Goal: Task Accomplishment & Management: Manage account settings

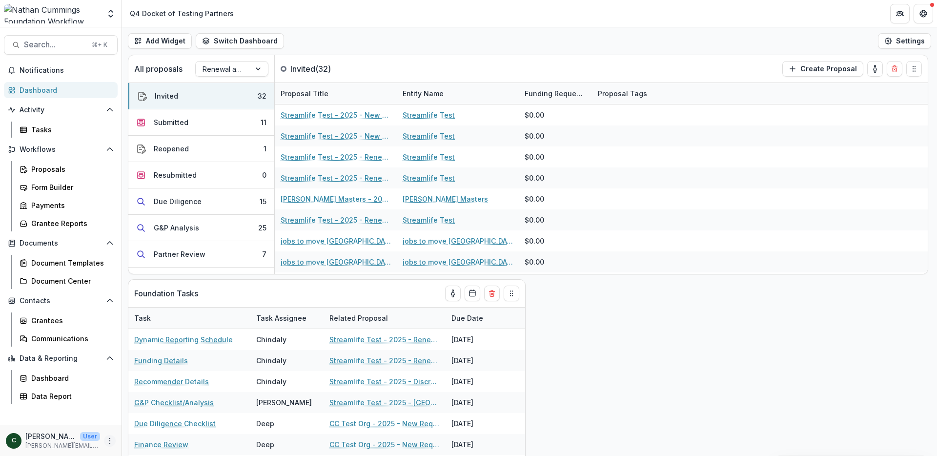
click at [106, 439] on icon "More" at bounding box center [110, 441] width 8 height 8
click at [185, 421] on link "User Settings" at bounding box center [174, 420] width 104 height 16
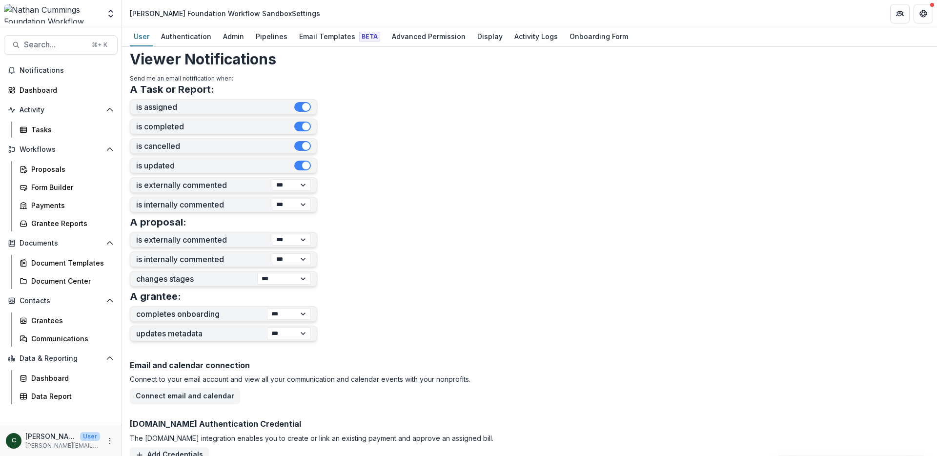
scroll to position [345, 0]
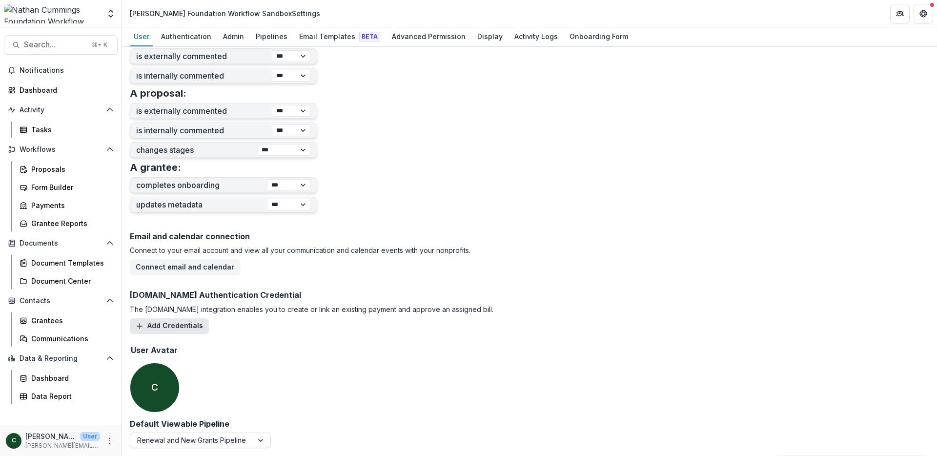
click at [162, 327] on button "Add Credentials" at bounding box center [169, 326] width 79 height 16
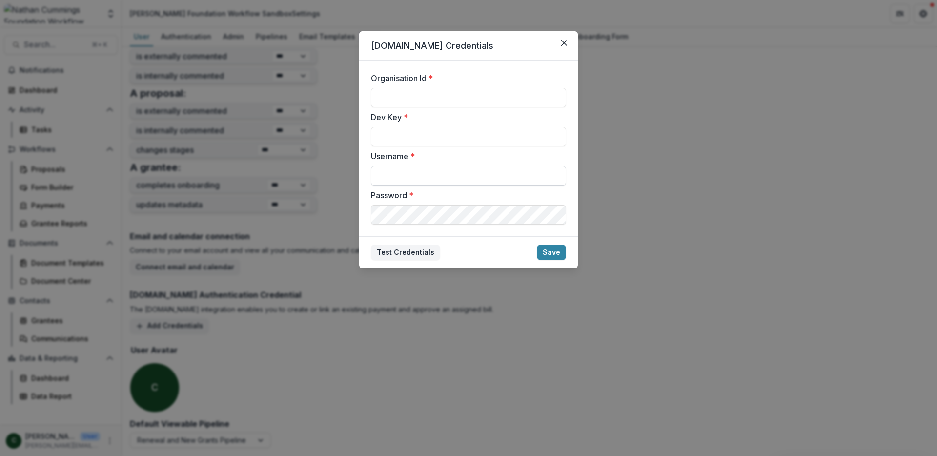
click at [409, 167] on input "Username *" at bounding box center [468, 176] width 195 height 20
type input "**********"
click at [431, 98] on input "Organisation Id *" at bounding box center [468, 98] width 195 height 20
click at [413, 134] on input "Dev Key *" at bounding box center [468, 137] width 195 height 20
type input "**********"
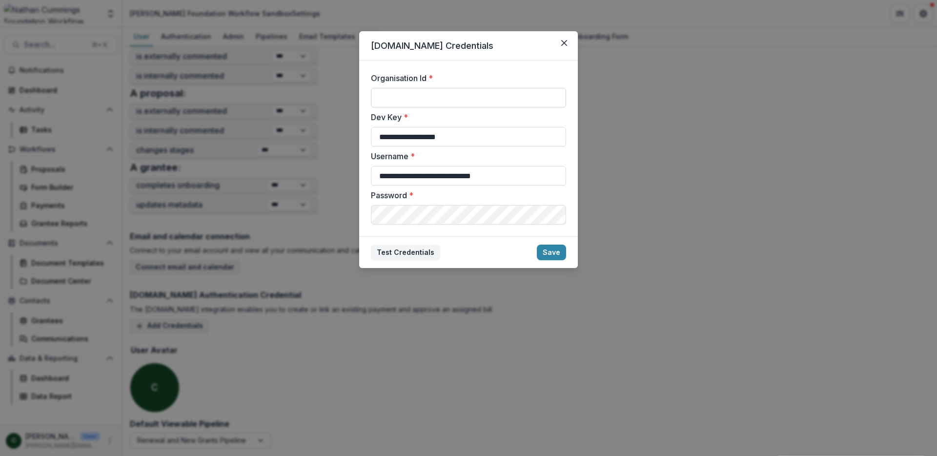
click at [385, 89] on input "Organisation Id *" at bounding box center [468, 98] width 195 height 20
type input "**********"
click at [546, 251] on button "Save" at bounding box center [551, 252] width 29 height 16
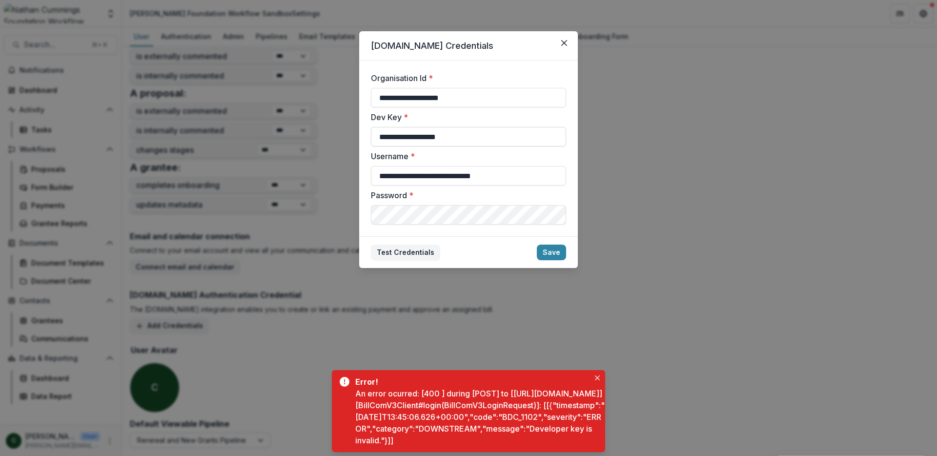
click at [487, 139] on input "**********" at bounding box center [468, 137] width 195 height 20
drag, startPoint x: 492, startPoint y: 136, endPoint x: 295, endPoint y: 124, distance: 197.0
click at [295, 124] on div "**********" at bounding box center [468, 228] width 937 height 456
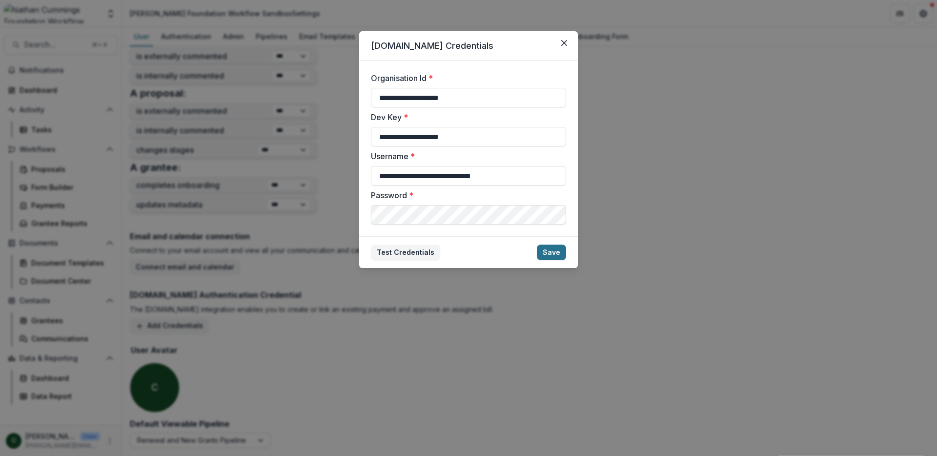
type input "**********"
click at [559, 254] on button "Save" at bounding box center [551, 252] width 29 height 16
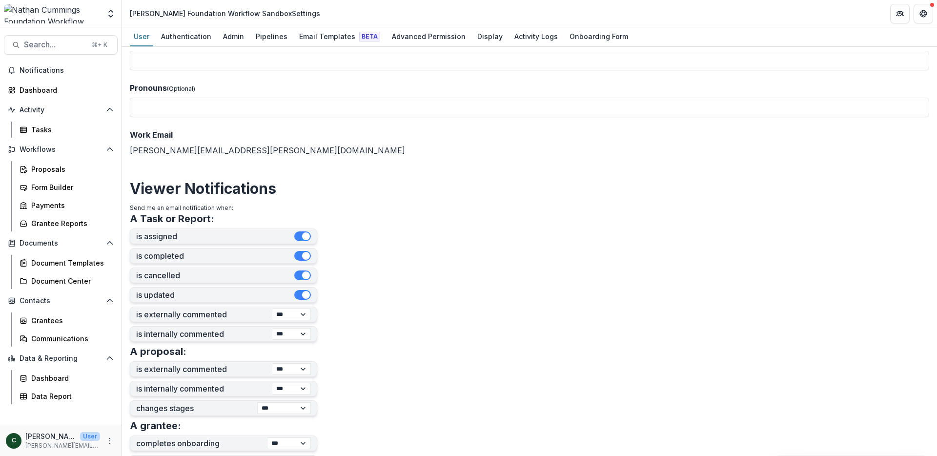
scroll to position [0, 0]
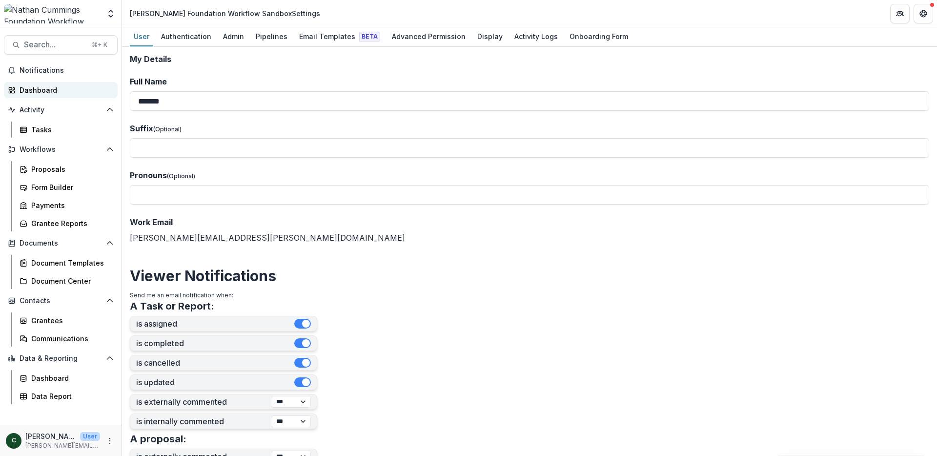
click at [41, 86] on div "Dashboard" at bounding box center [65, 90] width 90 height 10
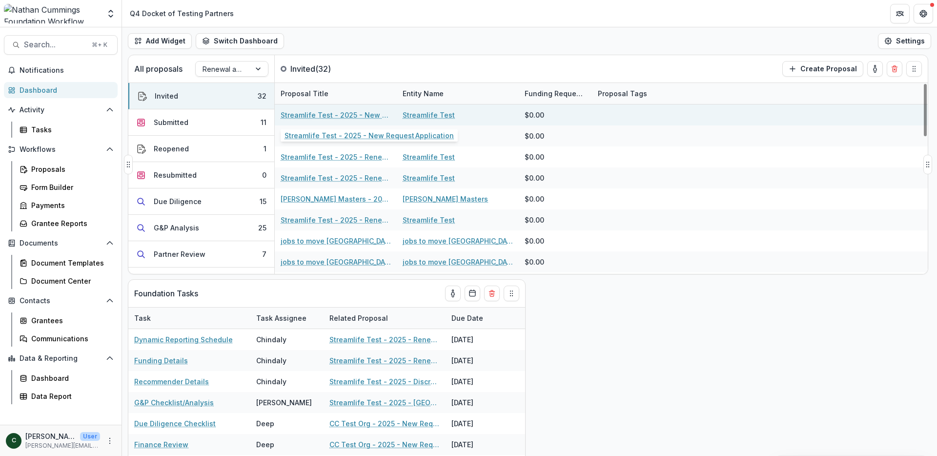
click at [332, 114] on link "Streamlife Test - 2025 - New Request Application" at bounding box center [336, 115] width 110 height 10
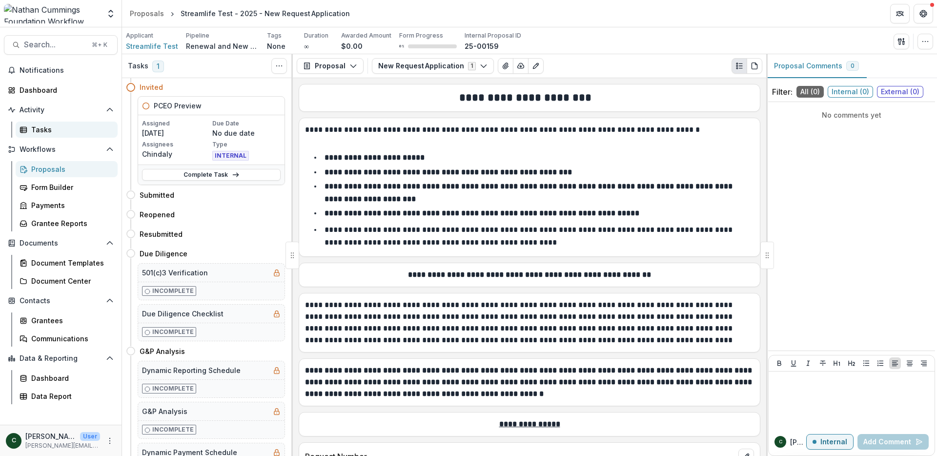
click at [42, 126] on div "Tasks" at bounding box center [70, 129] width 79 height 10
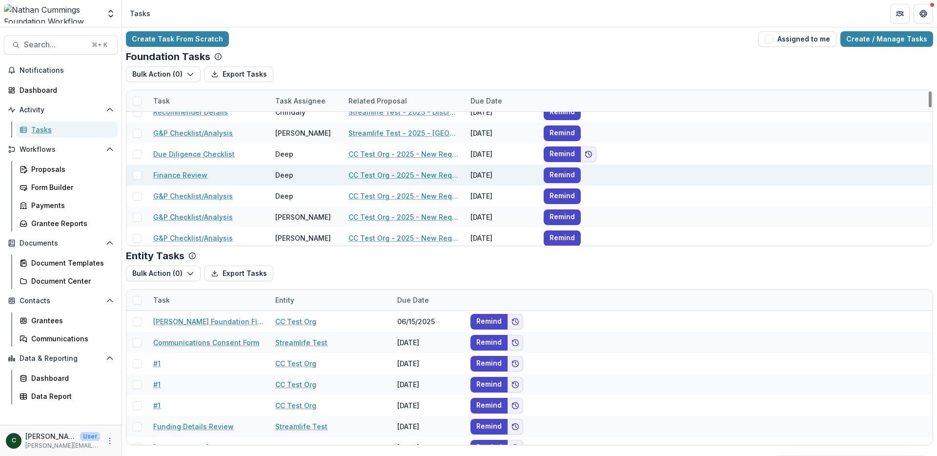
scroll to position [54, 0]
click at [183, 172] on link "Finance Review" at bounding box center [180, 173] width 54 height 10
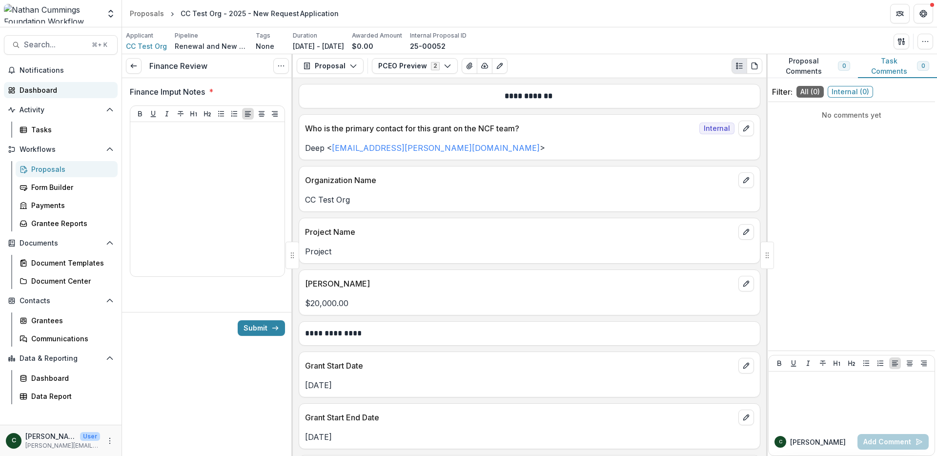
click at [36, 89] on div "Dashboard" at bounding box center [65, 90] width 90 height 10
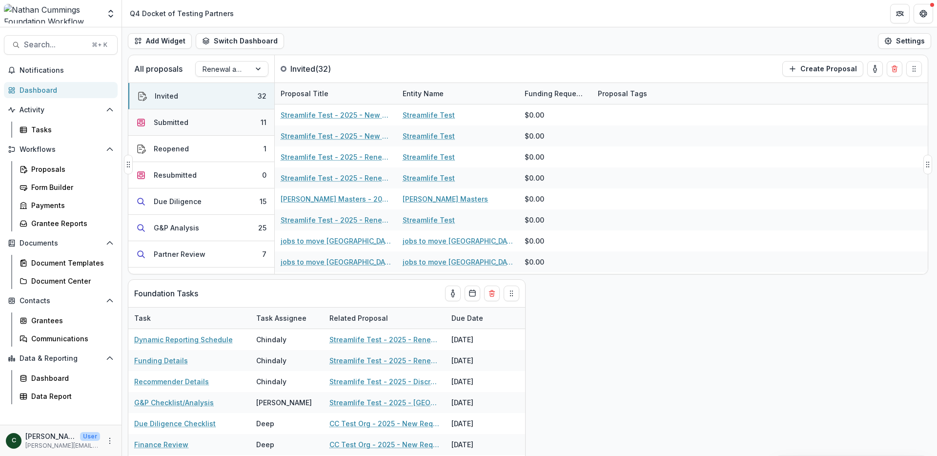
click at [190, 130] on button "Submitted 11" at bounding box center [201, 122] width 146 height 26
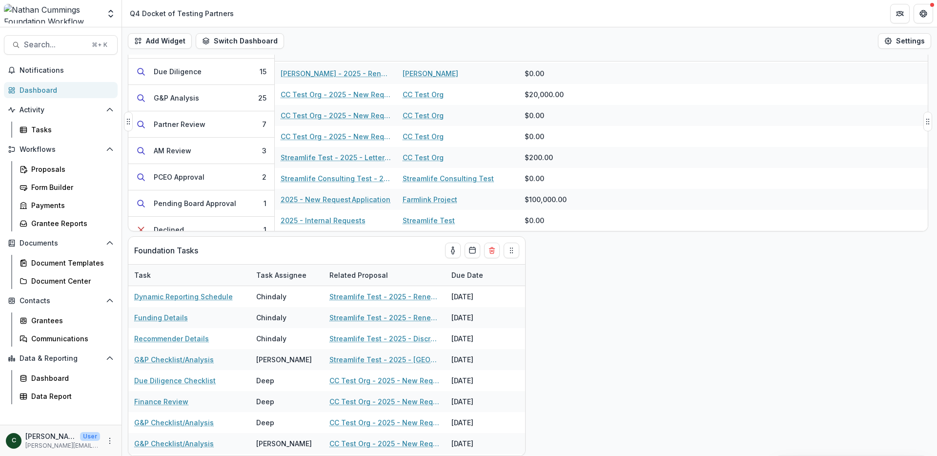
scroll to position [204, 0]
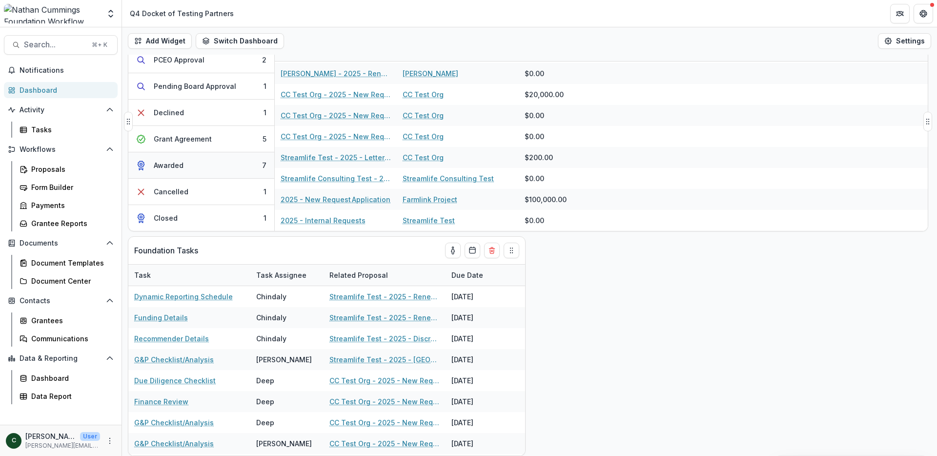
click at [209, 163] on button "Awarded 7" at bounding box center [201, 165] width 146 height 26
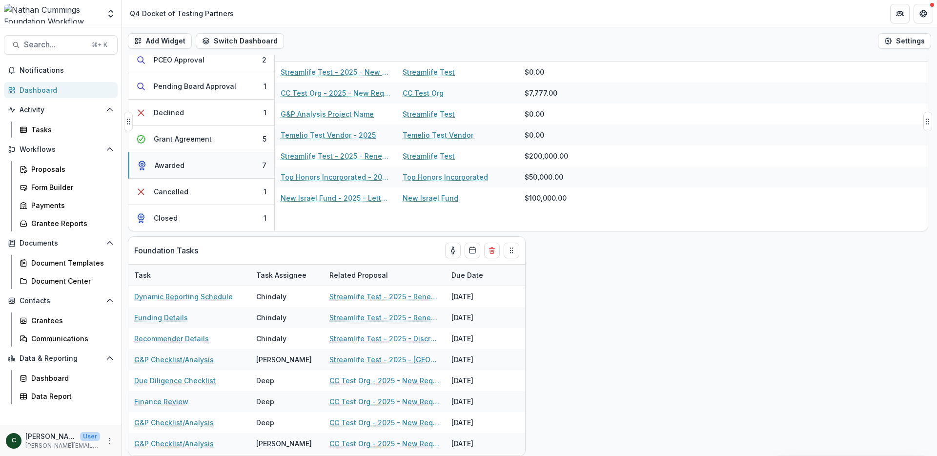
scroll to position [0, 0]
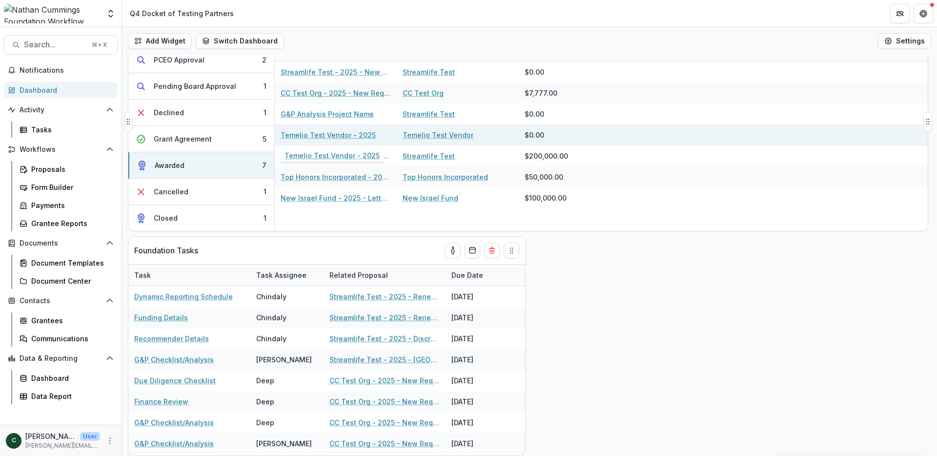
click at [317, 137] on link "Temelio Test Vendor - 2025" at bounding box center [328, 135] width 95 height 10
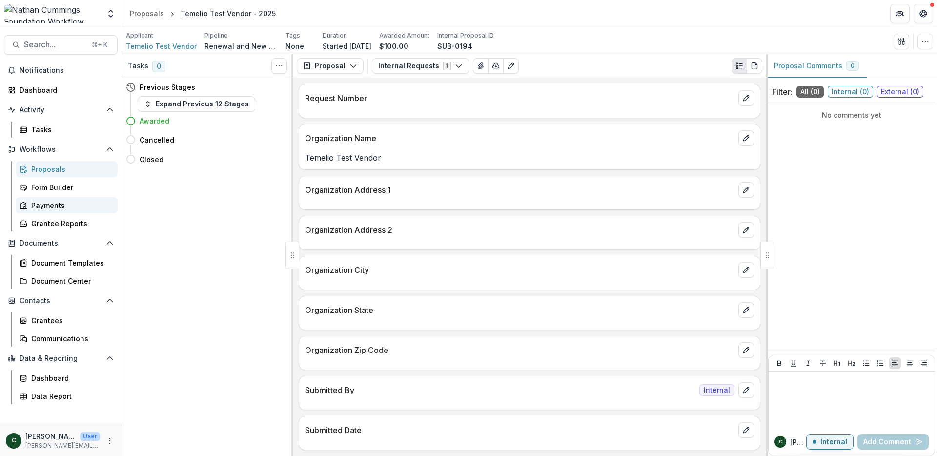
click at [47, 204] on div "Payments" at bounding box center [70, 205] width 79 height 10
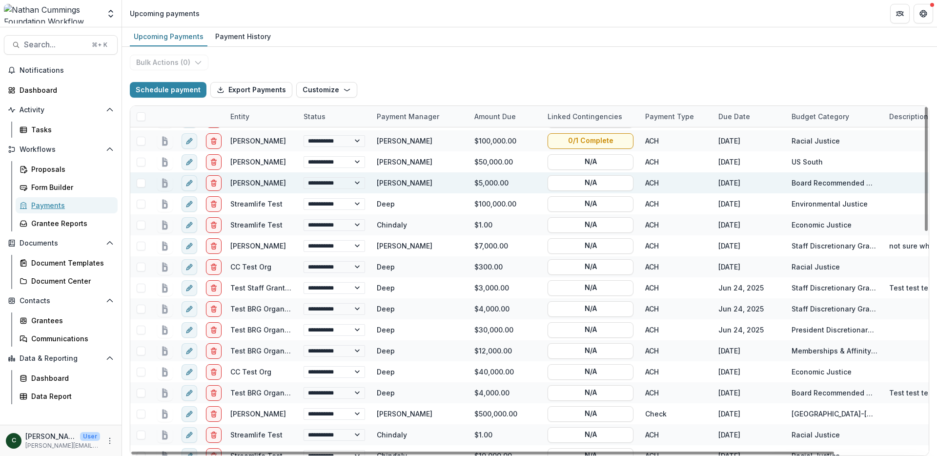
select select "******"
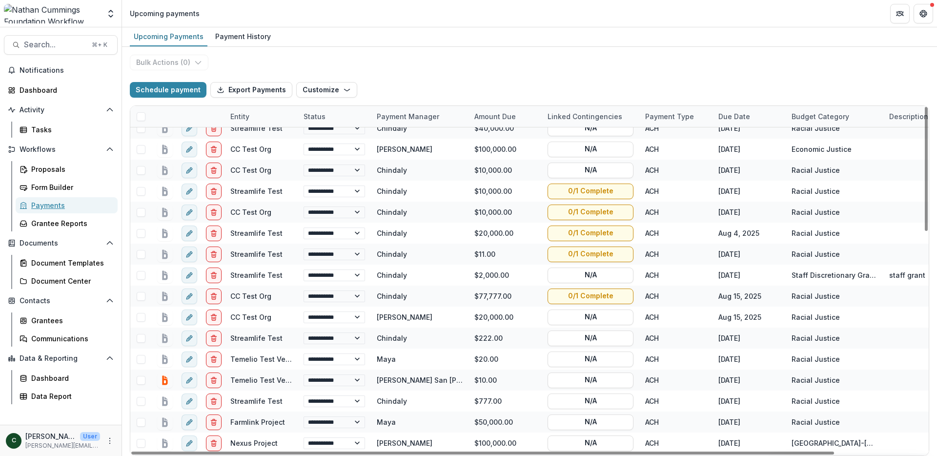
scroll to position [616, 0]
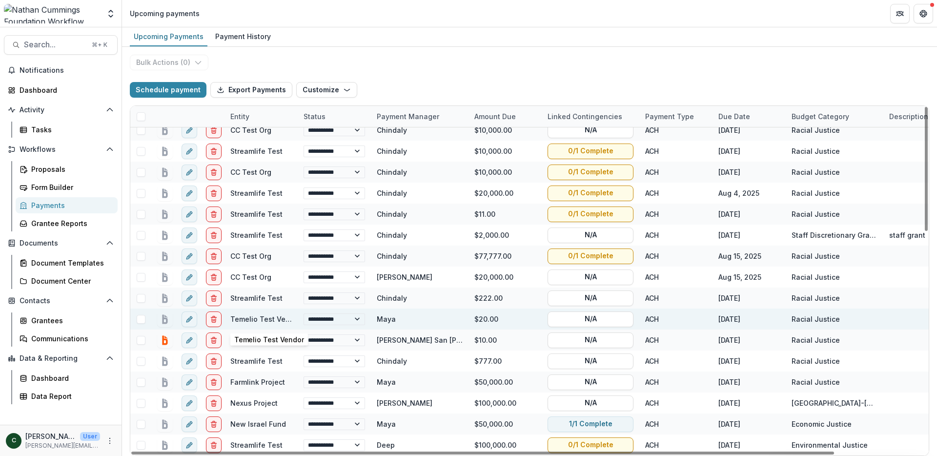
click at [247, 319] on link "Temelio Test Vendor" at bounding box center [265, 319] width 71 height 8
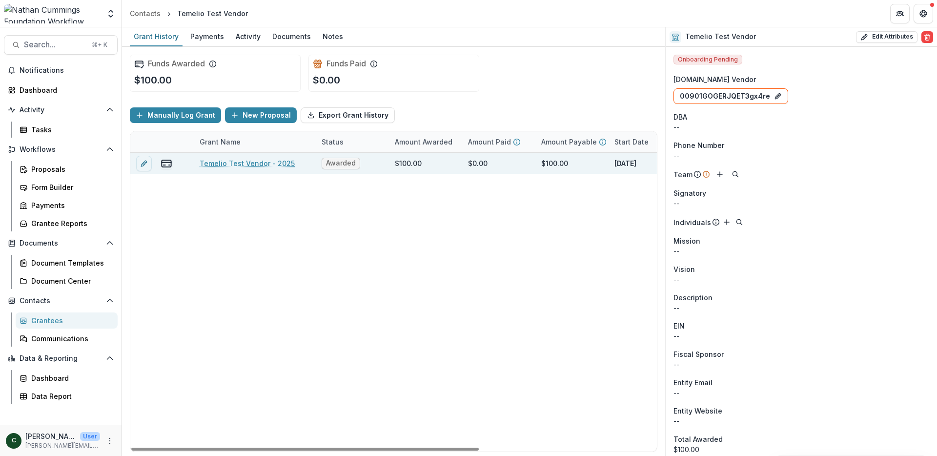
click at [233, 163] on link "Temelio Test Vendor - 2025" at bounding box center [247, 163] width 95 height 10
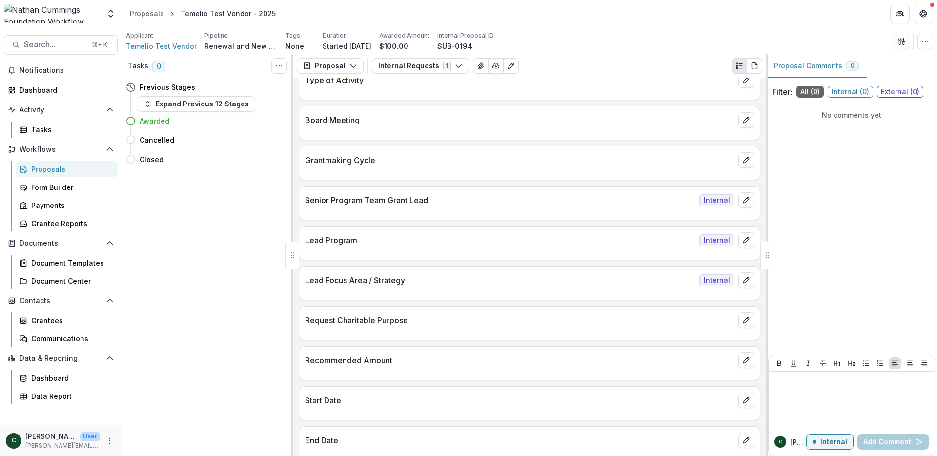
scroll to position [490, 0]
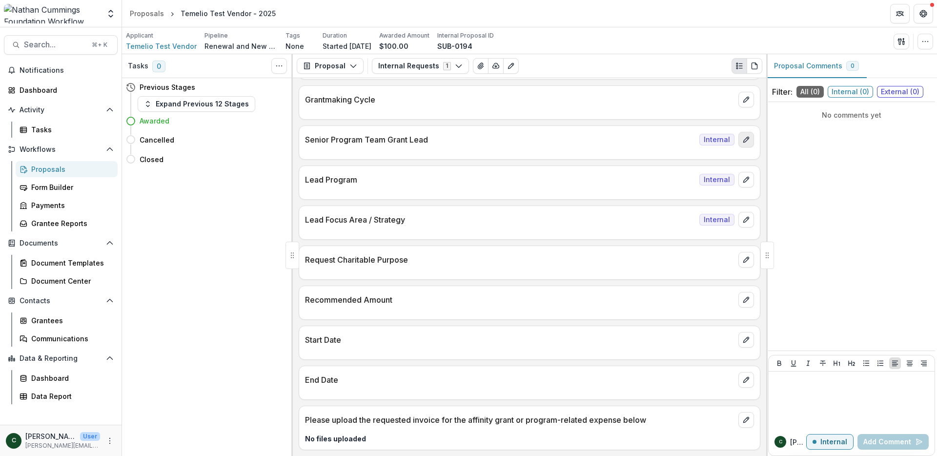
click at [742, 139] on icon "edit" at bounding box center [746, 140] width 8 height 8
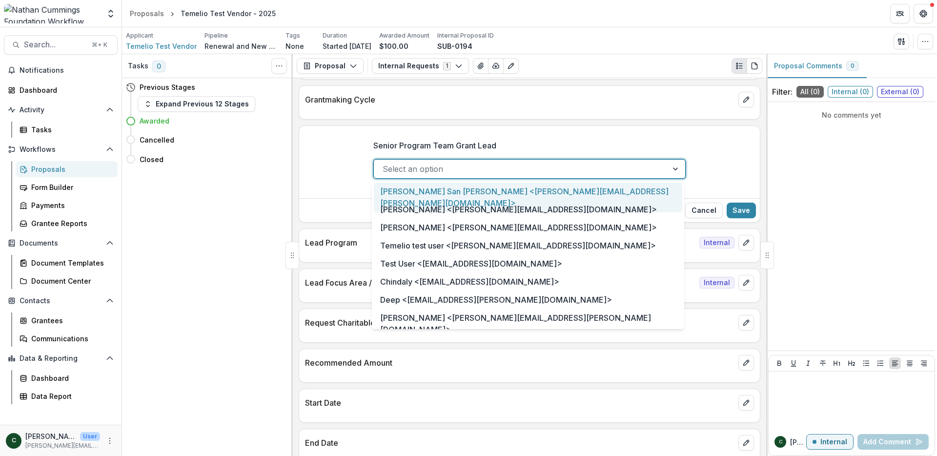
click at [675, 169] on div at bounding box center [677, 169] width 18 height 19
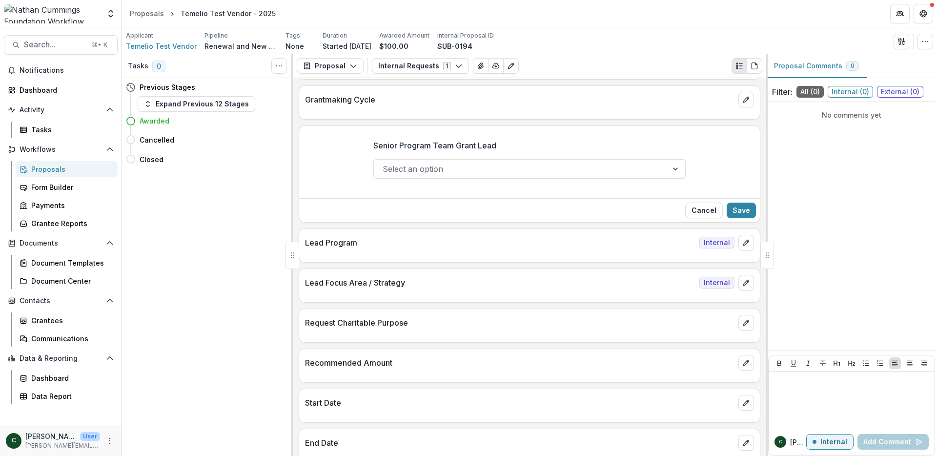
click at [724, 169] on div "Senior Program Team Grant Lead Select an option" at bounding box center [529, 163] width 461 height 62
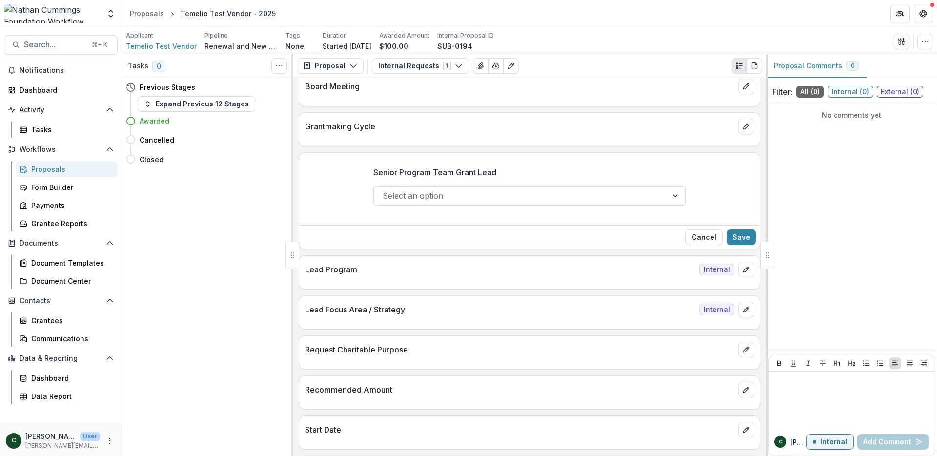
scroll to position [553, 0]
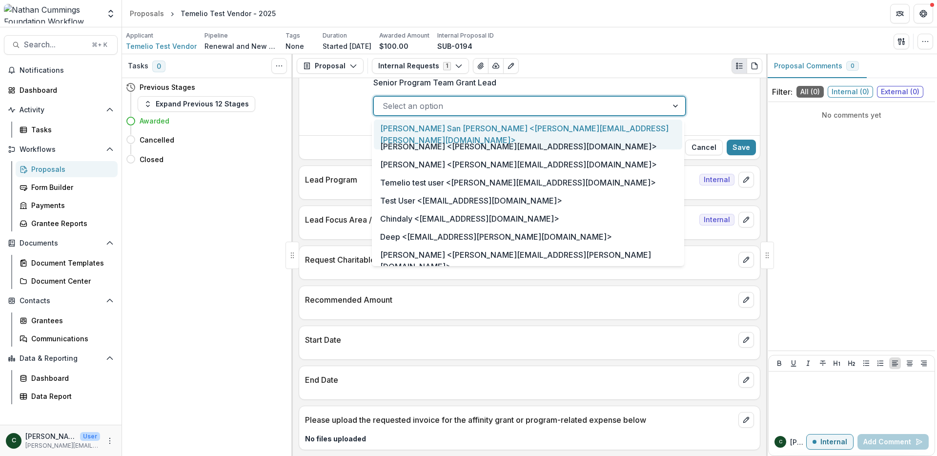
click at [677, 106] on div at bounding box center [677, 106] width 18 height 19
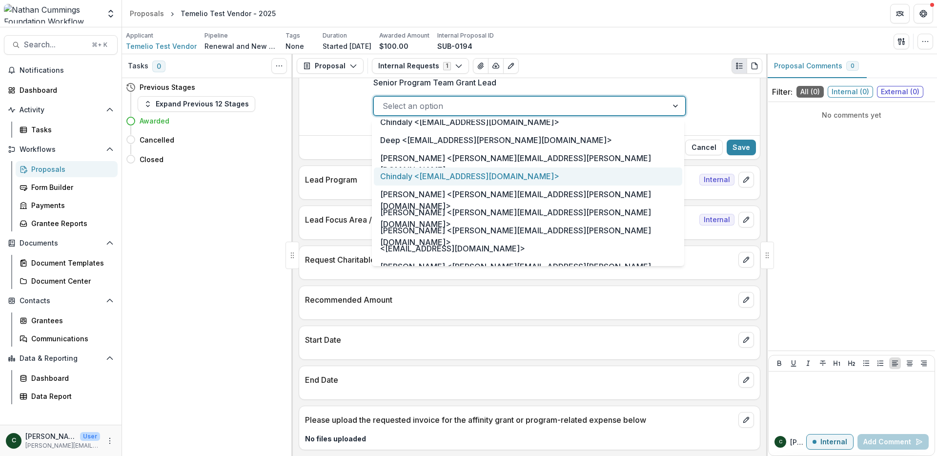
scroll to position [142, 0]
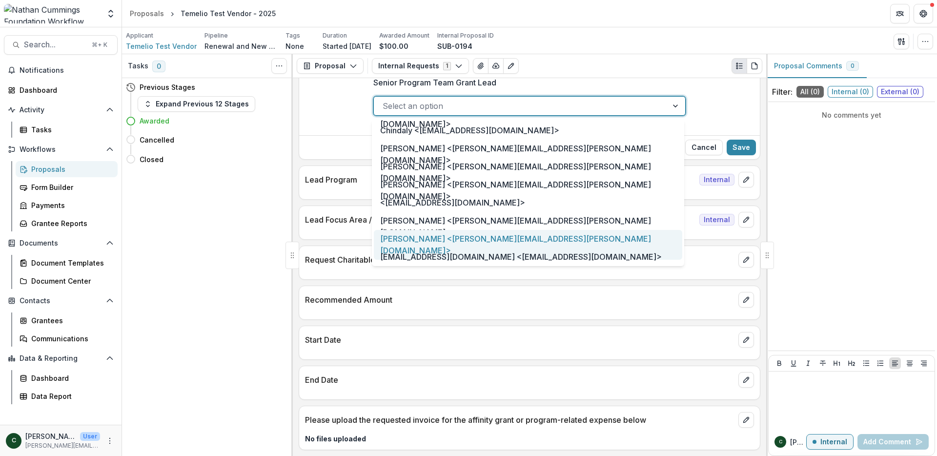
click at [614, 239] on div "[PERSON_NAME] <[PERSON_NAME][EMAIL_ADDRESS][PERSON_NAME][DOMAIN_NAME]>" at bounding box center [528, 245] width 308 height 30
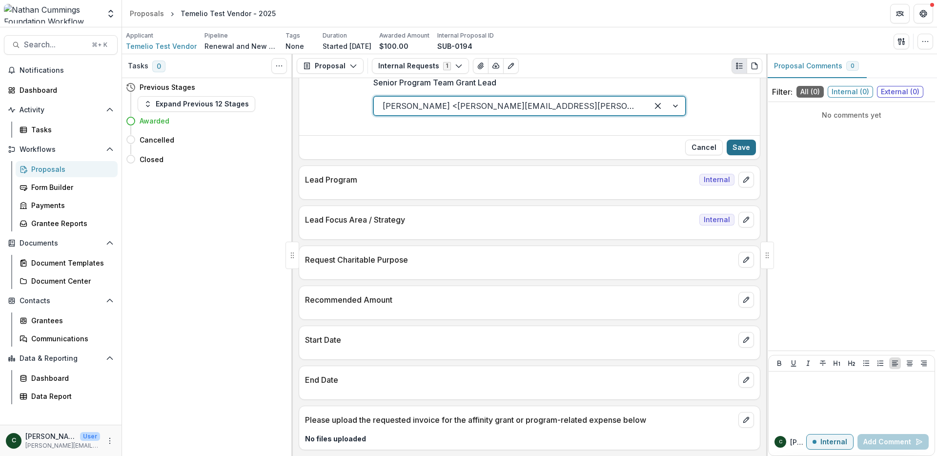
click at [730, 146] on button "Save" at bounding box center [741, 148] width 29 height 16
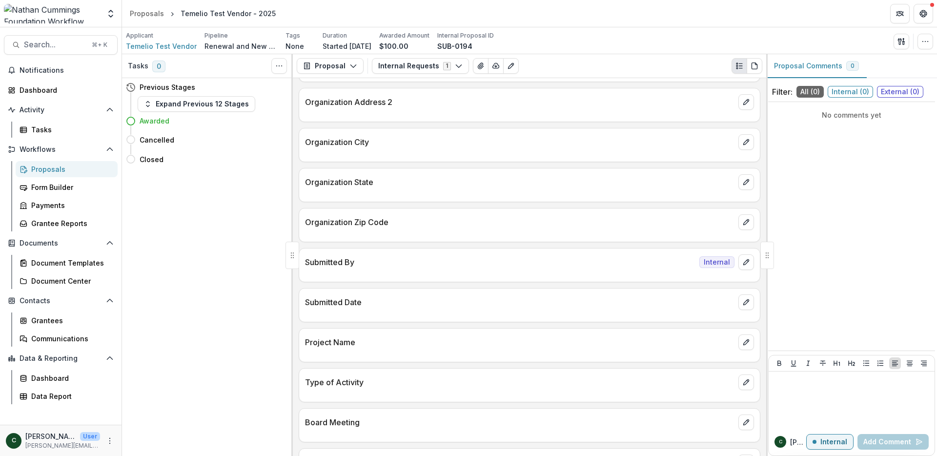
scroll to position [0, 0]
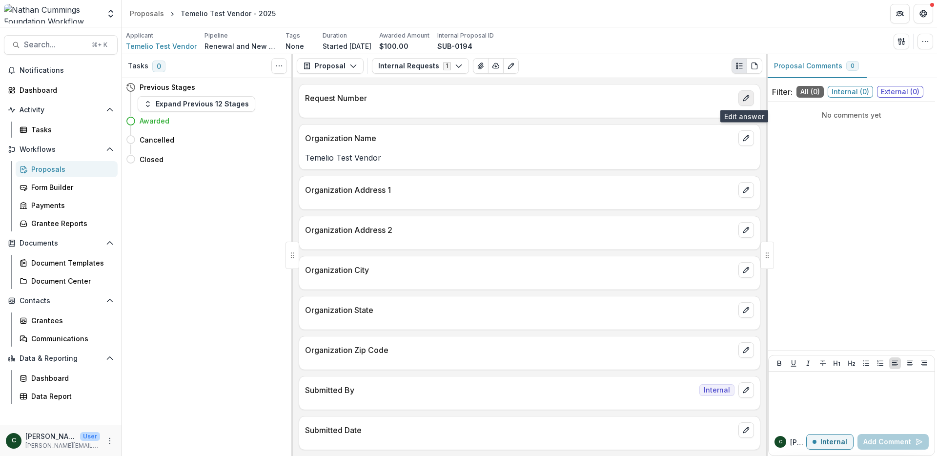
click at [744, 99] on icon "edit" at bounding box center [745, 98] width 5 height 5
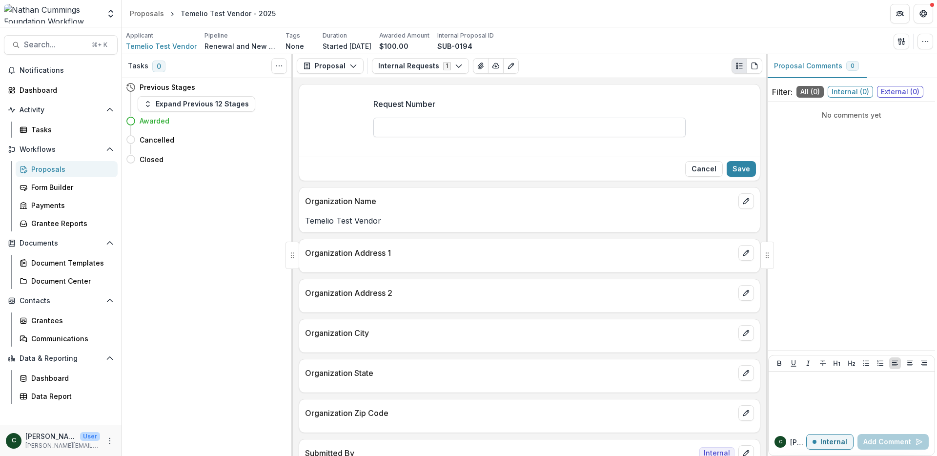
click at [674, 128] on input "Request Number" at bounding box center [529, 128] width 312 height 20
click at [707, 165] on button "Cancel" at bounding box center [704, 169] width 38 height 16
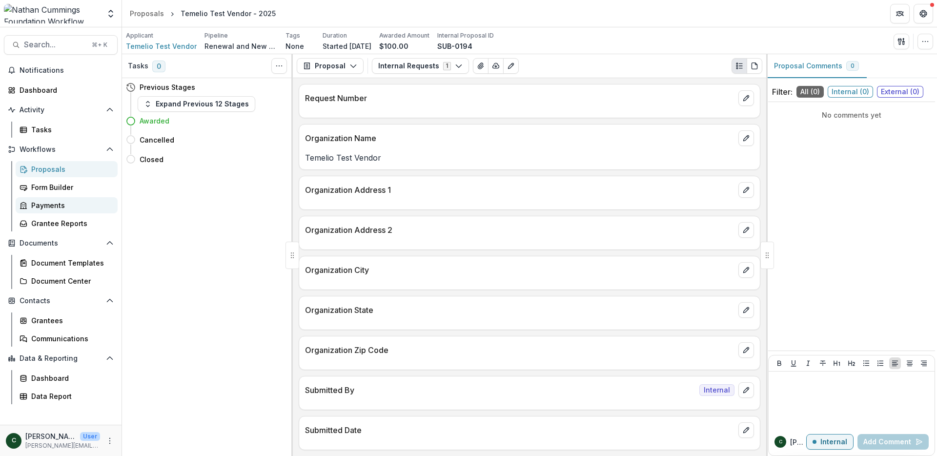
click at [54, 204] on div "Payments" at bounding box center [70, 205] width 79 height 10
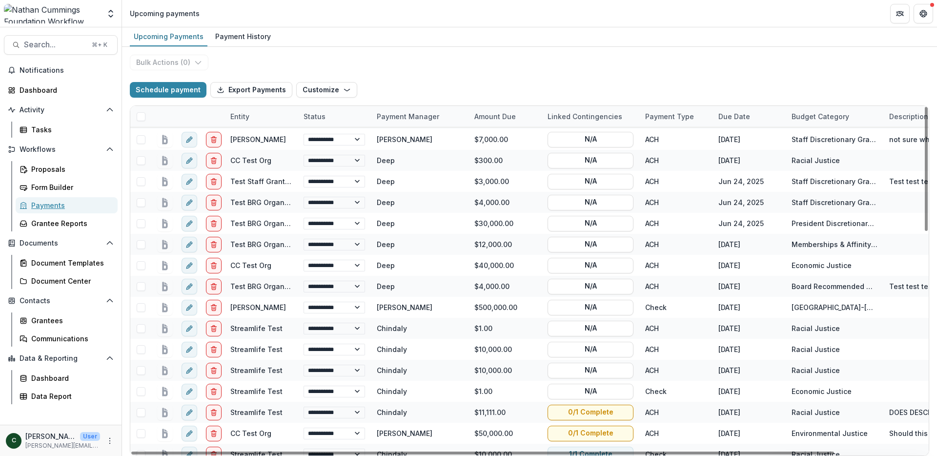
select select "******"
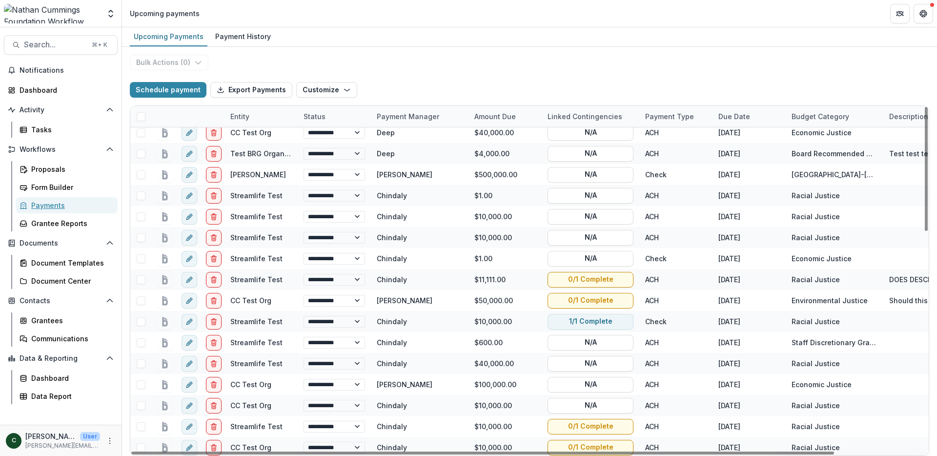
scroll to position [474, 0]
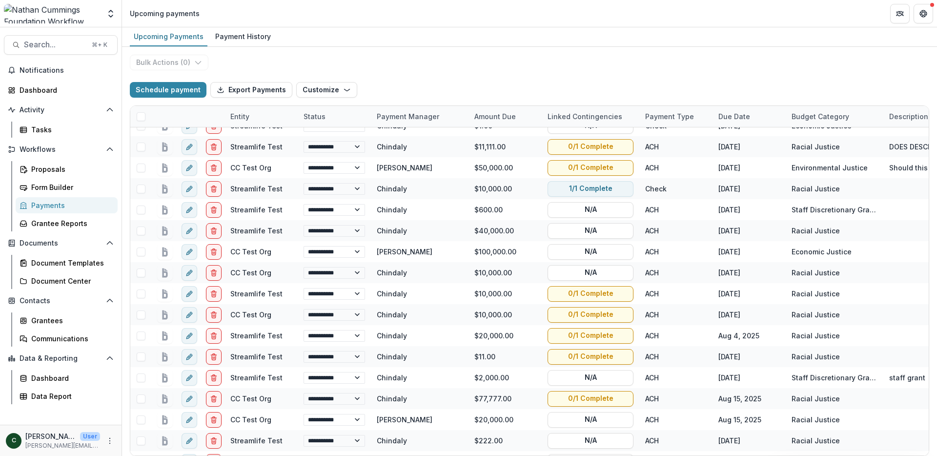
select select "******"
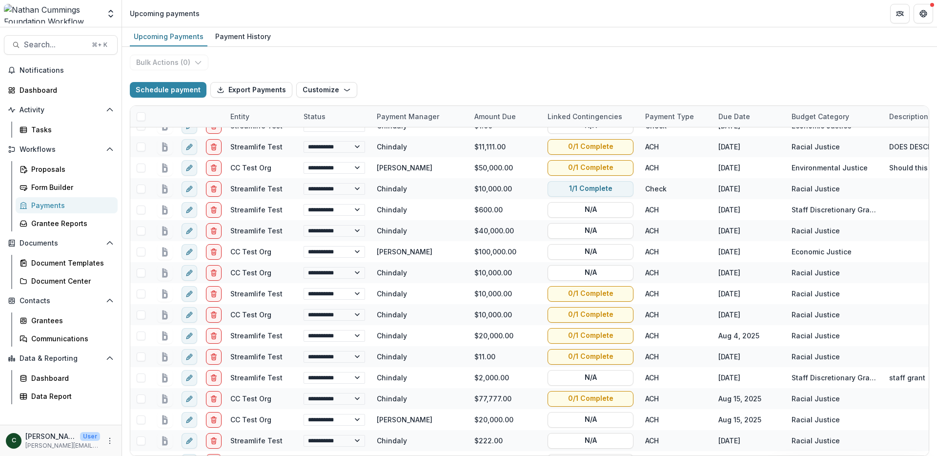
select select "******"
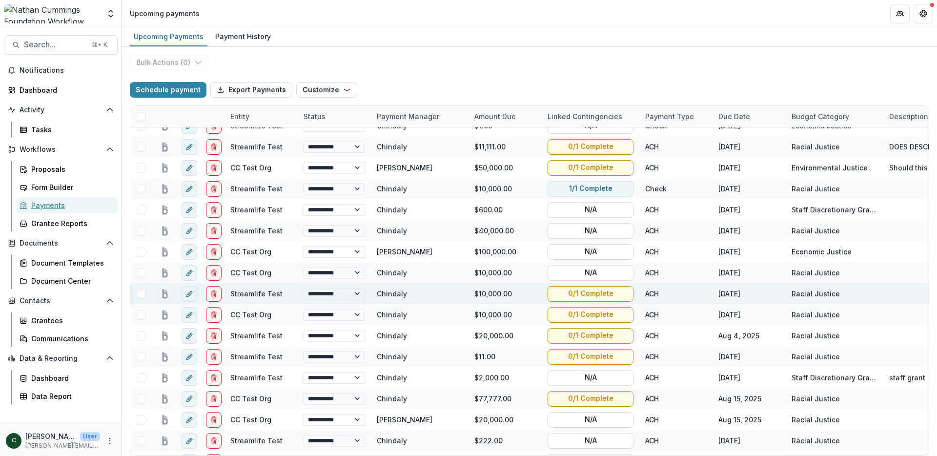
select select "******"
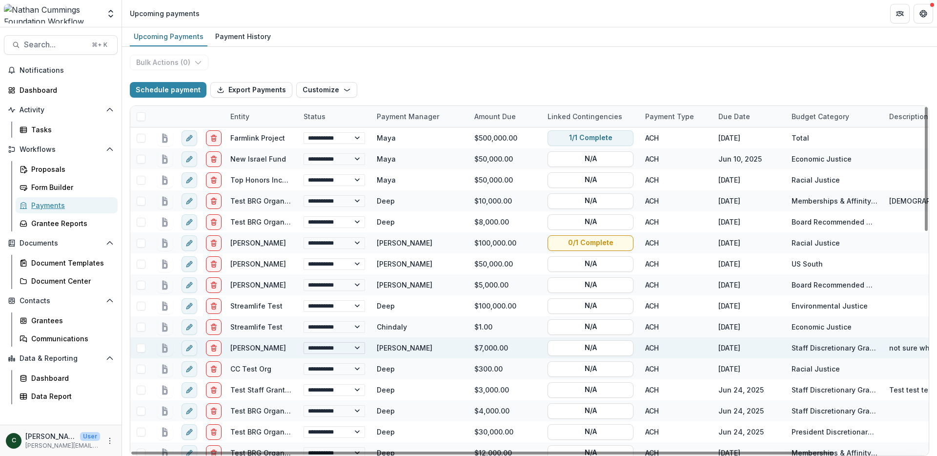
scroll to position [125, 0]
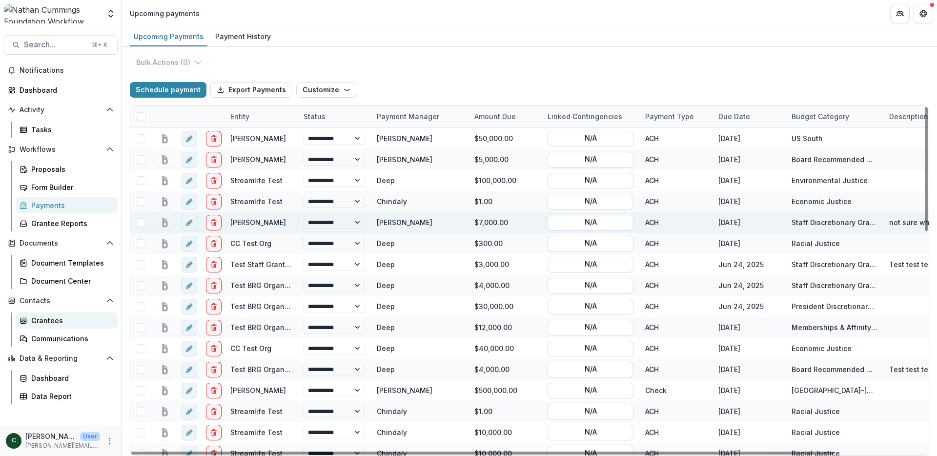
click at [40, 321] on div "Grantees" at bounding box center [70, 320] width 79 height 10
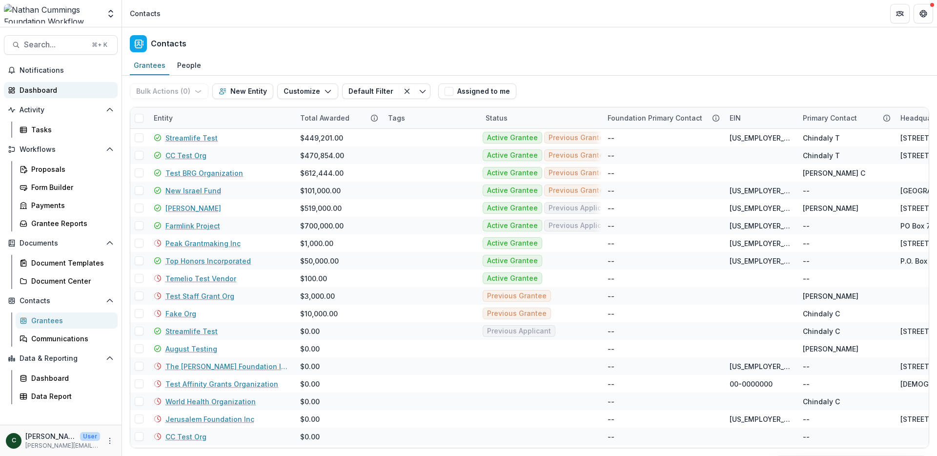
click at [35, 82] on link "Dashboard" at bounding box center [61, 90] width 114 height 16
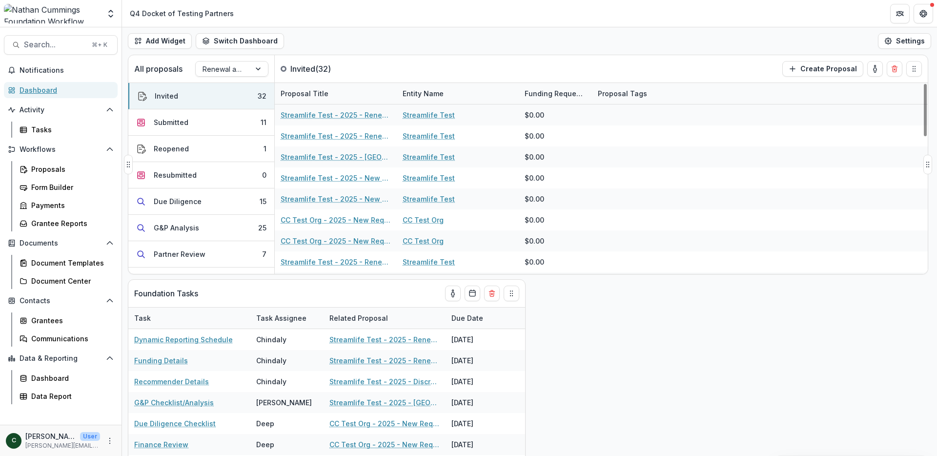
scroll to position [502, 0]
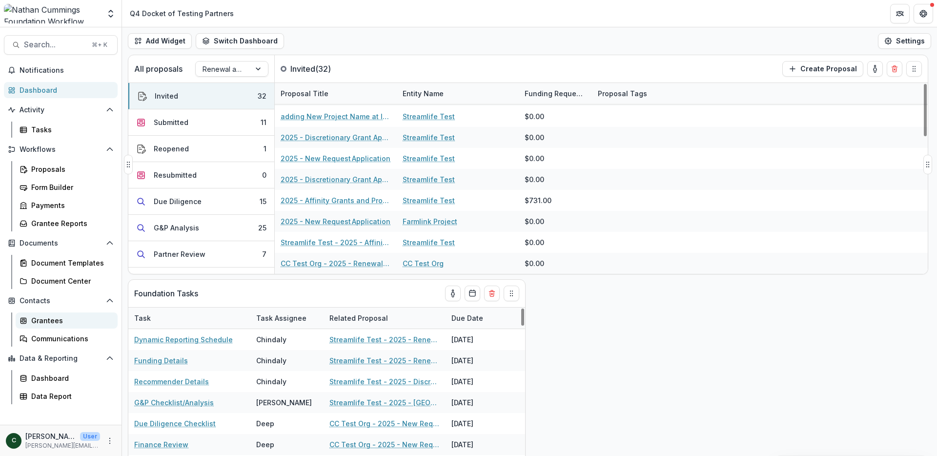
click at [48, 320] on div "Grantees" at bounding box center [70, 320] width 79 height 10
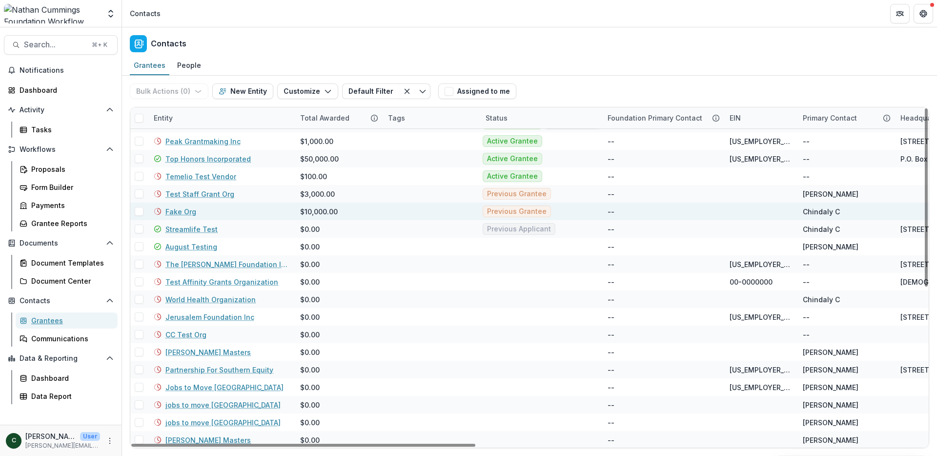
scroll to position [102, 0]
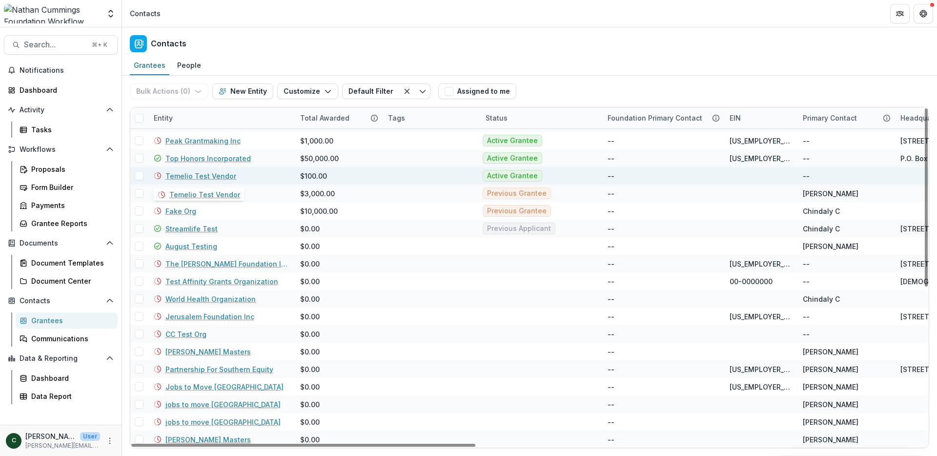
click at [197, 174] on link "Temelio Test Vendor" at bounding box center [200, 176] width 71 height 10
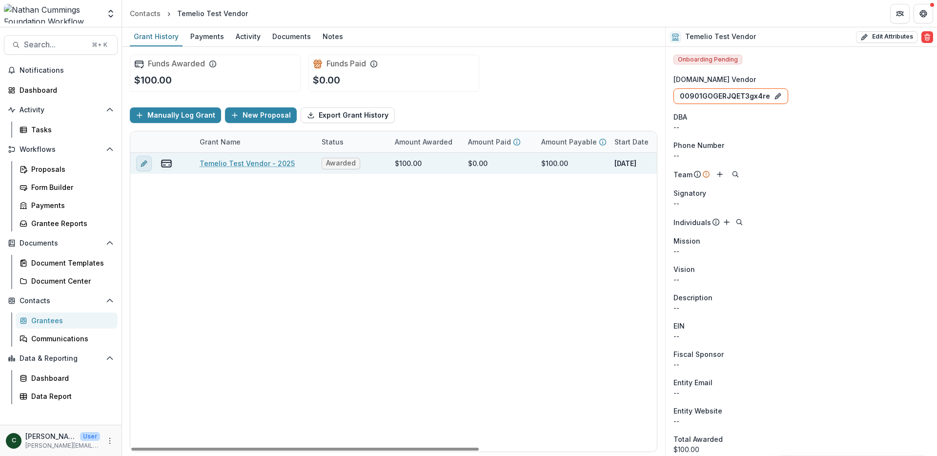
click at [140, 161] on icon "edit" at bounding box center [144, 164] width 8 height 8
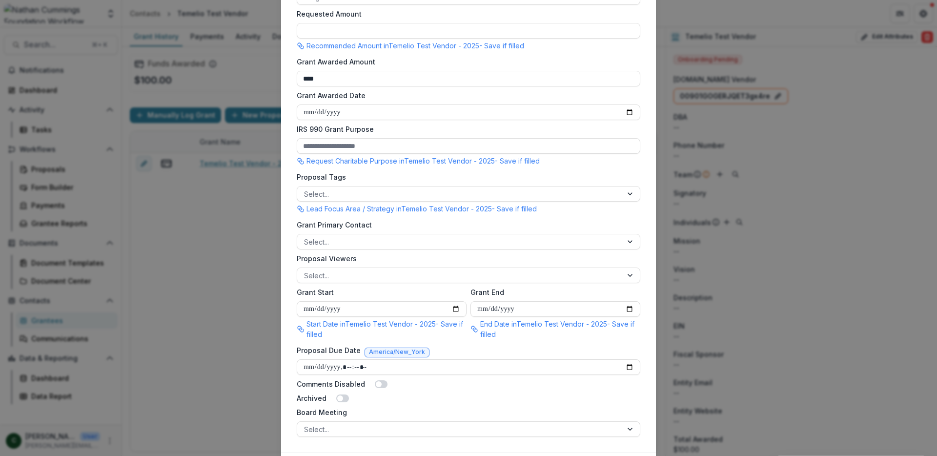
scroll to position [305, 0]
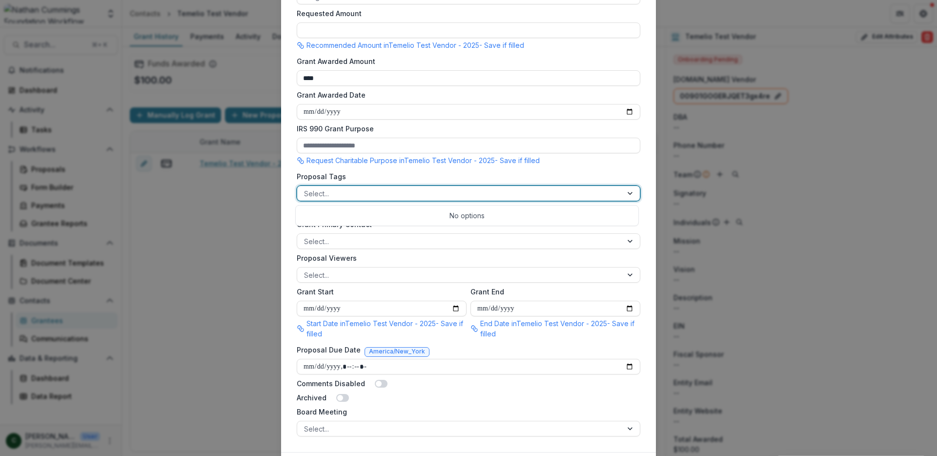
click at [627, 190] on div at bounding box center [631, 193] width 18 height 15
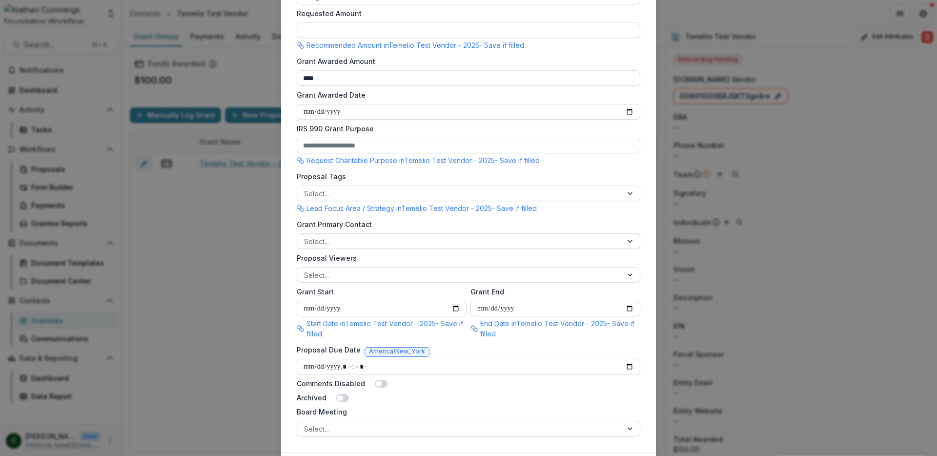
click at [652, 208] on div "**********" at bounding box center [468, 104] width 375 height 696
click at [630, 240] on div at bounding box center [631, 241] width 18 height 15
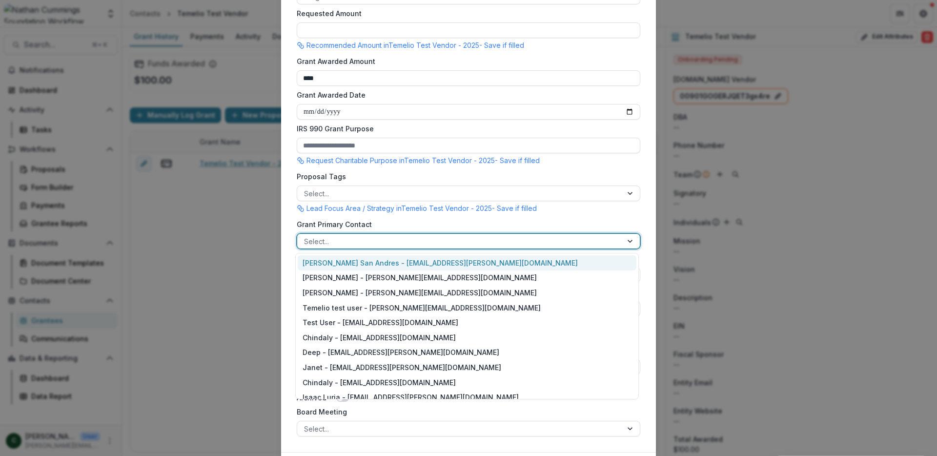
click at [640, 223] on form "**********" at bounding box center [468, 103] width 351 height 673
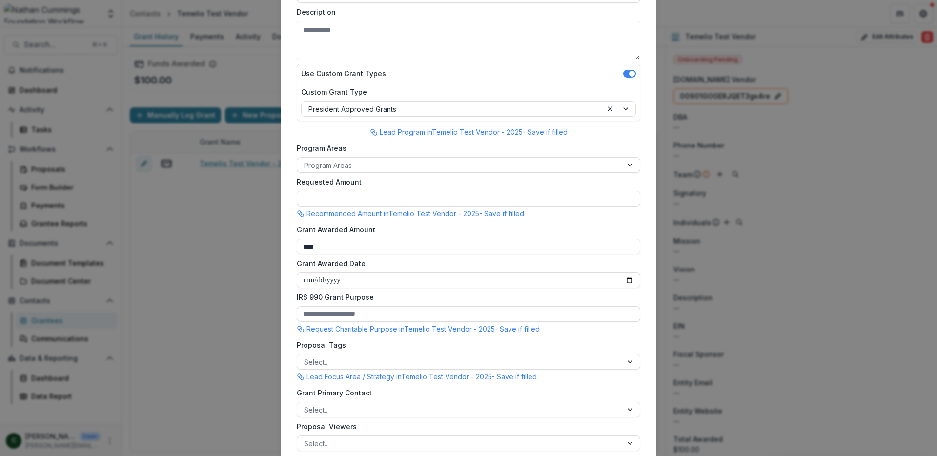
scroll to position [0, 0]
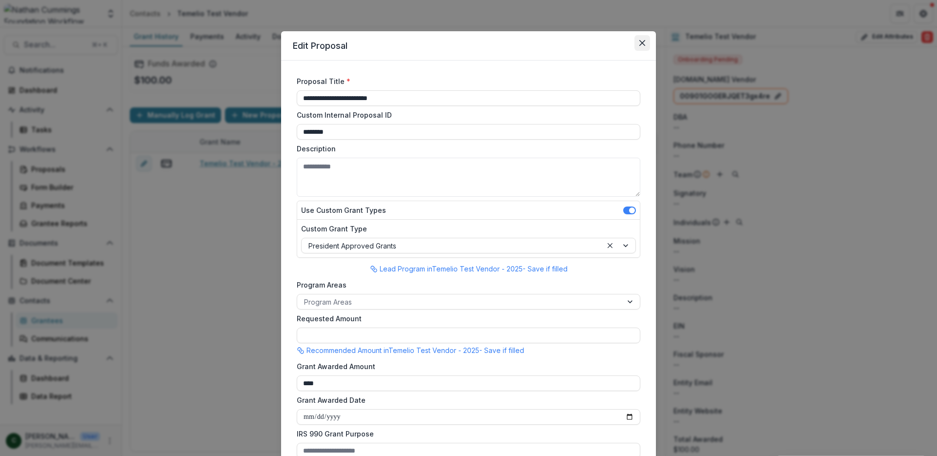
click at [636, 46] on button "Close" at bounding box center [642, 43] width 16 height 16
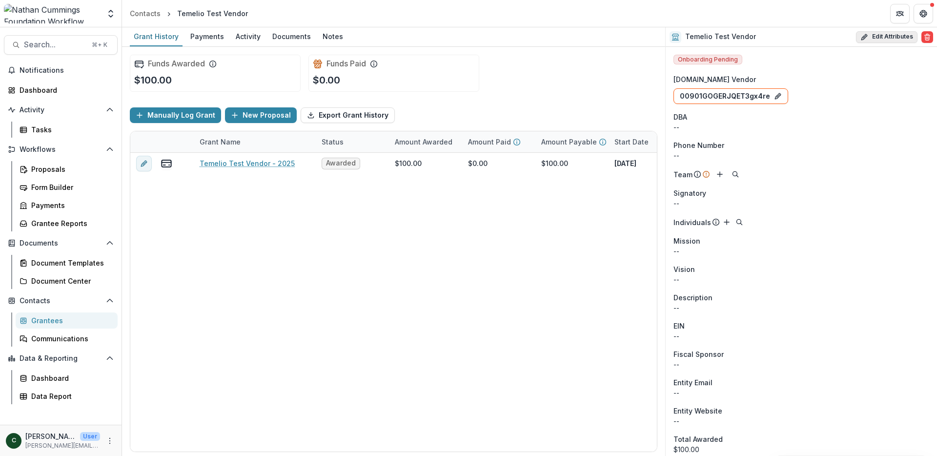
click at [866, 34] on button "Edit Attributes" at bounding box center [886, 37] width 61 height 12
select select
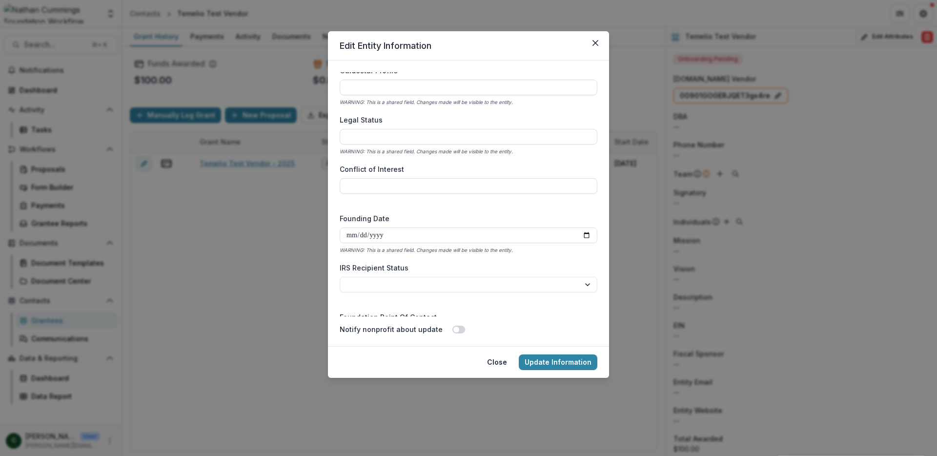
scroll to position [1225, 0]
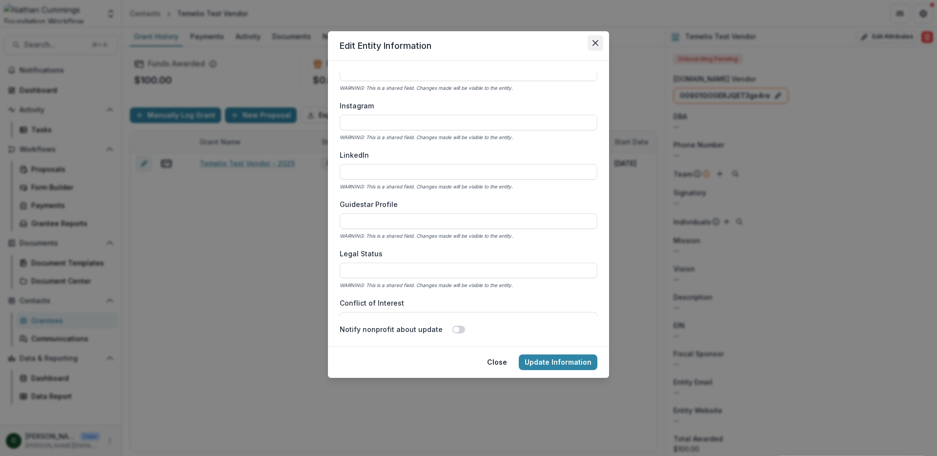
click at [591, 42] on button "Close" at bounding box center [596, 43] width 16 height 16
